Goal: Task Accomplishment & Management: Use online tool/utility

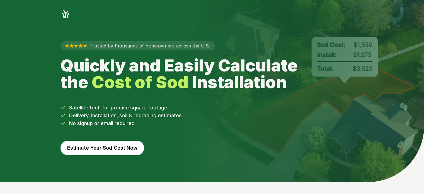
click at [128, 148] on button "Estimate Your Sod Cost Now" at bounding box center [102, 147] width 84 height 14
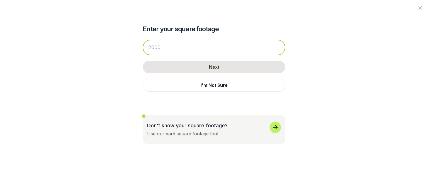
click at [182, 48] on input "number" at bounding box center [214, 48] width 143 height 16
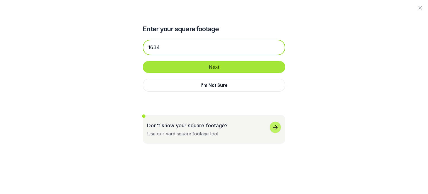
type input "1634"
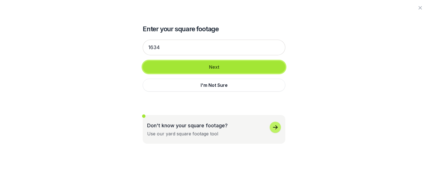
click at [224, 66] on button "Next" at bounding box center [214, 67] width 143 height 12
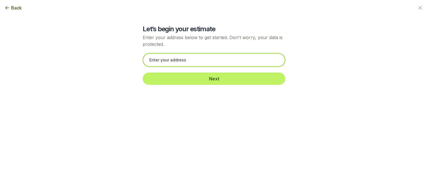
click at [224, 62] on input "text" at bounding box center [214, 60] width 143 height 14
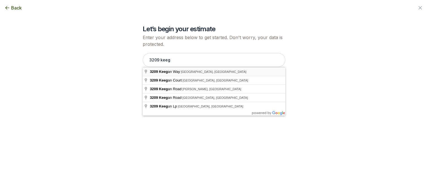
type input "[STREET_ADDRESS][PERSON_NAME]"
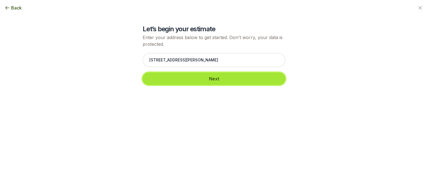
click at [206, 80] on button "Next" at bounding box center [214, 78] width 143 height 12
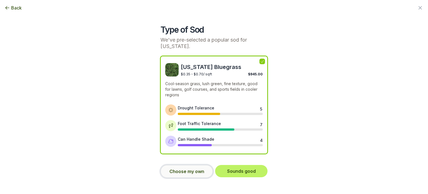
click at [194, 172] on button "Choose my own" at bounding box center [186, 171] width 52 height 13
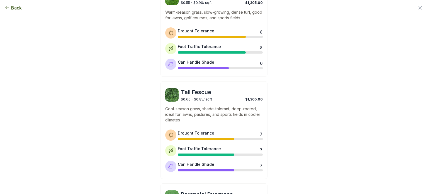
scroll to position [291, 0]
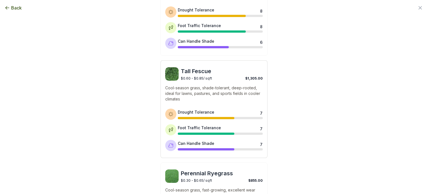
click at [208, 92] on p "Cool-season grass, shade-tolerant, deep-rooted, ideal for lawns, pastures, and …" at bounding box center [213, 93] width 97 height 17
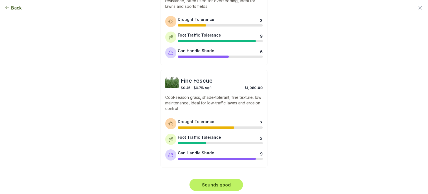
scroll to position [486, 0]
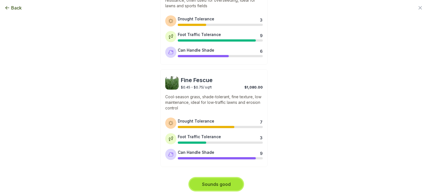
click at [221, 185] on button "Sounds good" at bounding box center [215, 184] width 53 height 12
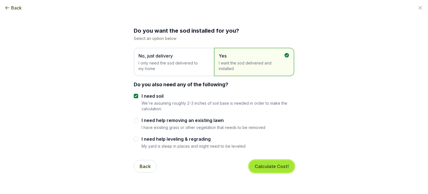
click at [278, 165] on button "Calculate Cost!" at bounding box center [271, 166] width 45 height 12
